Goal: Book appointment/travel/reservation

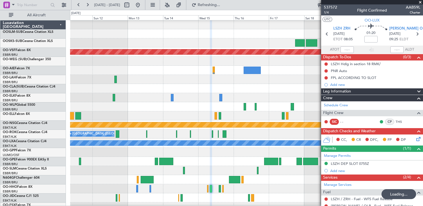
scroll to position [28, 0]
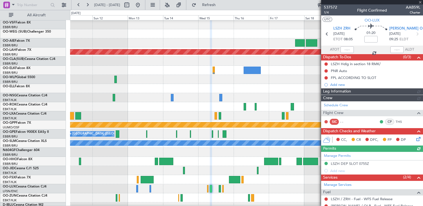
click at [420, 2] on div at bounding box center [372, 2] width 102 height 4
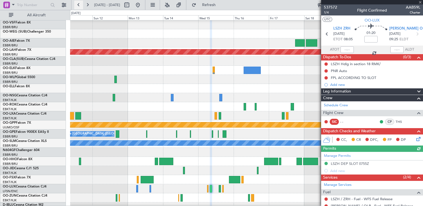
click at [79, 5] on button at bounding box center [78, 5] width 9 height 9
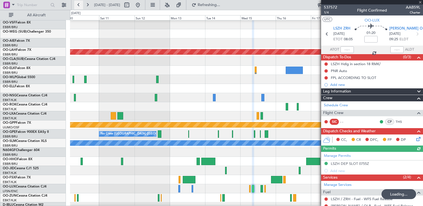
click at [79, 5] on button at bounding box center [78, 5] width 9 height 9
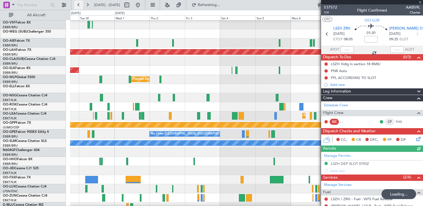
click at [79, 5] on button at bounding box center [78, 5] width 9 height 9
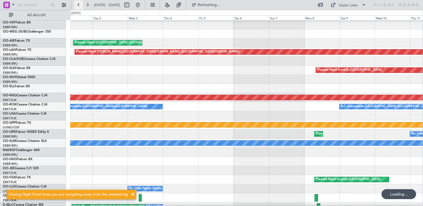
click at [79, 5] on button at bounding box center [78, 5] width 9 height 9
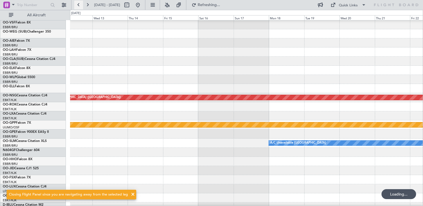
click at [79, 4] on button at bounding box center [78, 5] width 9 height 9
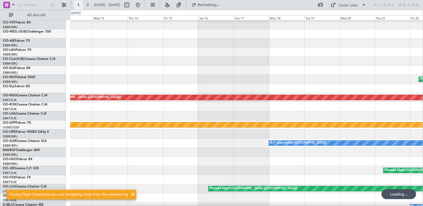
click at [79, 4] on button at bounding box center [78, 5] width 9 height 9
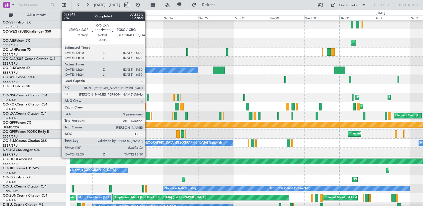
click at [147, 116] on div at bounding box center [148, 115] width 5 height 7
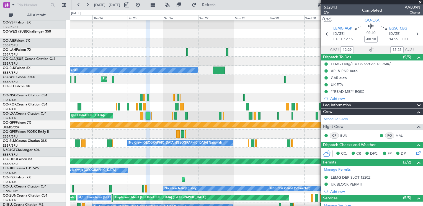
scroll to position [0, 0]
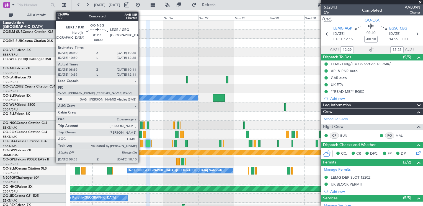
click at [141, 125] on div at bounding box center [141, 125] width 2 height 7
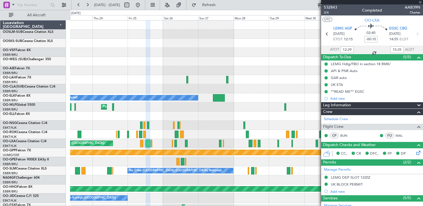
click at [141, 125] on div at bounding box center [141, 125] width 2 height 7
type input "08:44"
type input "10:06"
type input "2"
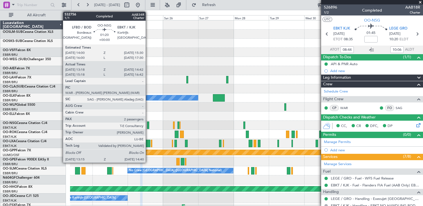
click at [148, 126] on div at bounding box center [148, 125] width 2 height 7
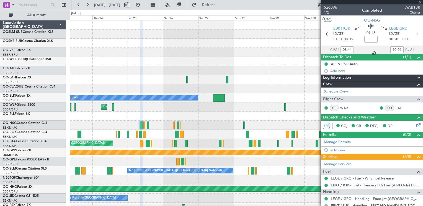
type input "13:23"
type input "14:37"
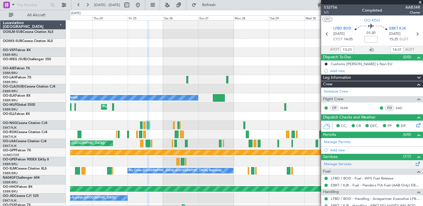
scroll to position [28, 0]
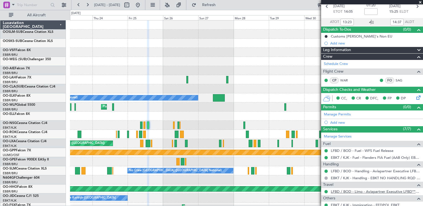
click at [395, 192] on link "LFBD / BOD - Limo - Aviapartner Executive LFBD****MYhandling*** / BOD" at bounding box center [375, 192] width 89 height 5
